Goal: Transaction & Acquisition: Purchase product/service

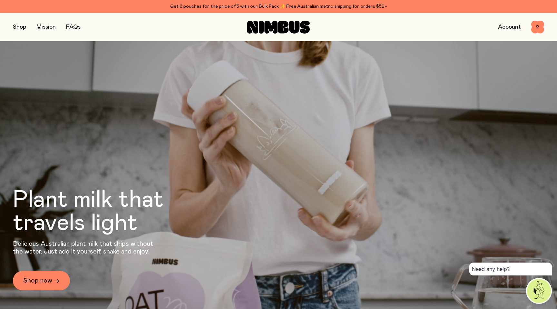
click at [20, 27] on button "button" at bounding box center [19, 27] width 13 height 9
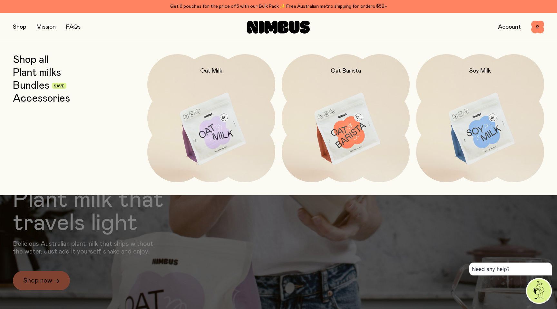
click at [61, 101] on link "Accessories" at bounding box center [41, 99] width 57 height 12
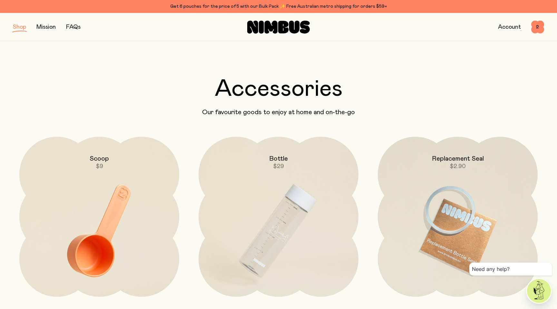
click at [141, 150] on div "Scoop $9" at bounding box center [99, 154] width 160 height 34
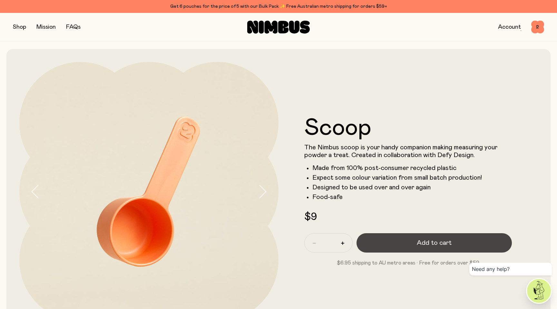
click at [392, 238] on button "Add to cart" at bounding box center [434, 242] width 155 height 19
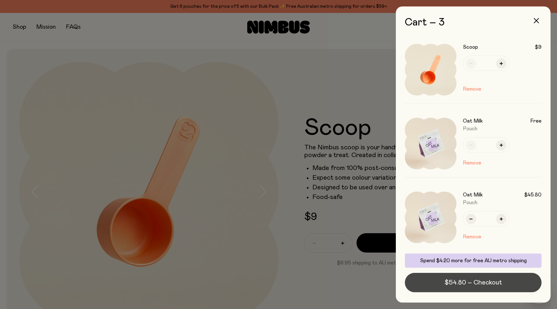
click at [461, 282] on span "$54.80 – Checkout" at bounding box center [473, 282] width 57 height 9
